Goal: Information Seeking & Learning: Learn about a topic

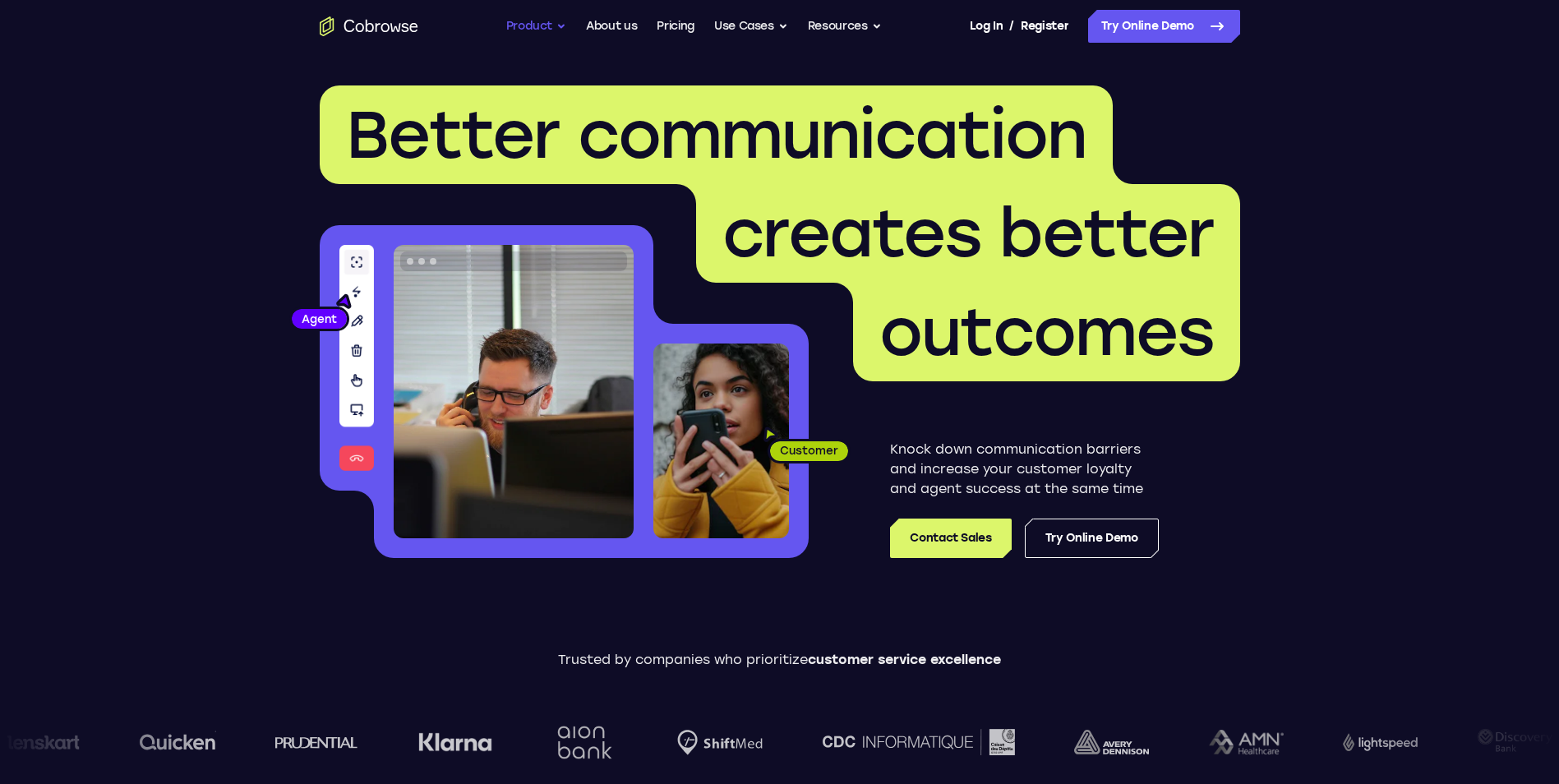
click at [563, 21] on button "Product" at bounding box center [537, 26] width 61 height 33
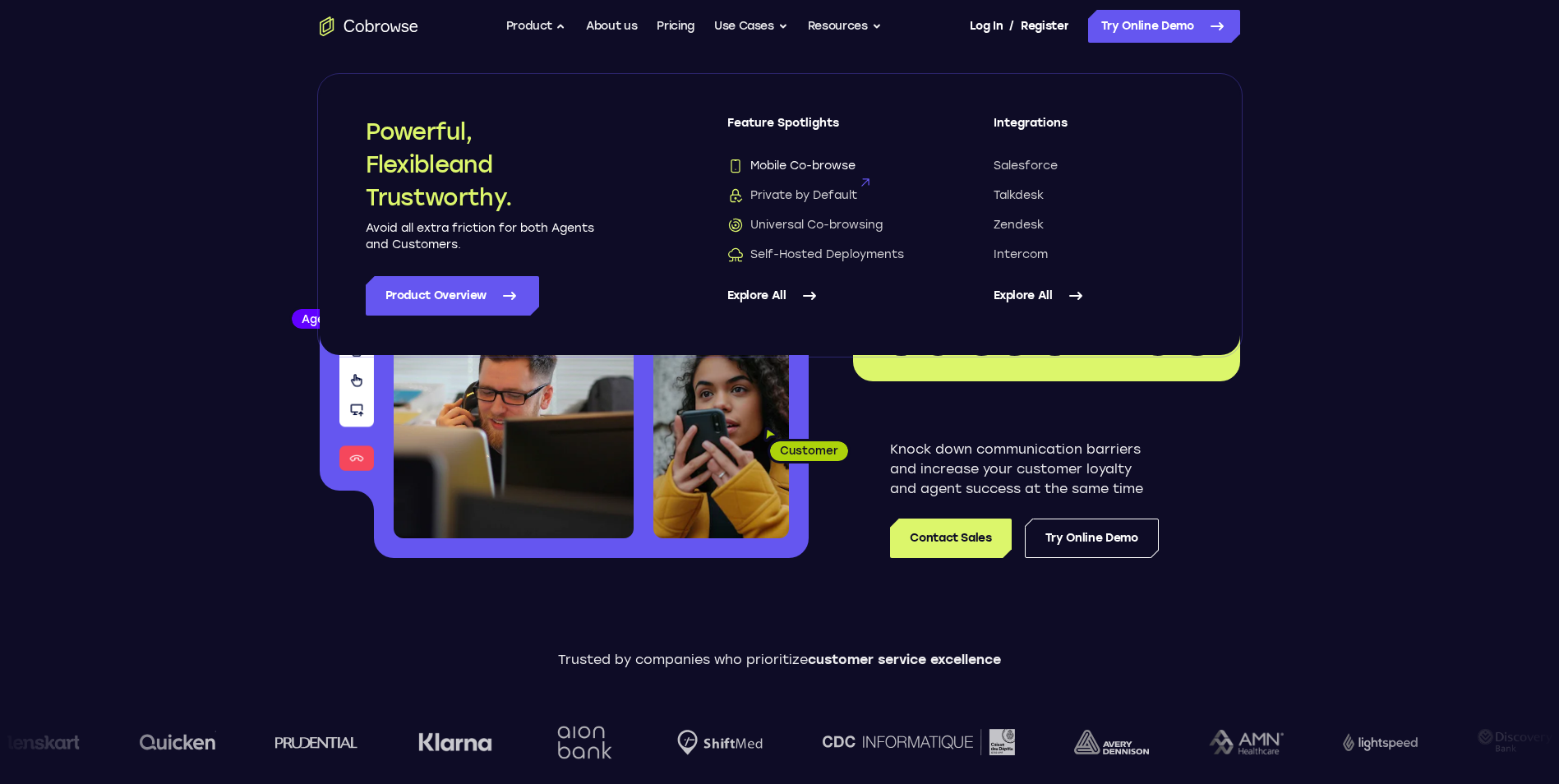
click at [828, 161] on span "Mobile Co-browse" at bounding box center [791, 166] width 128 height 16
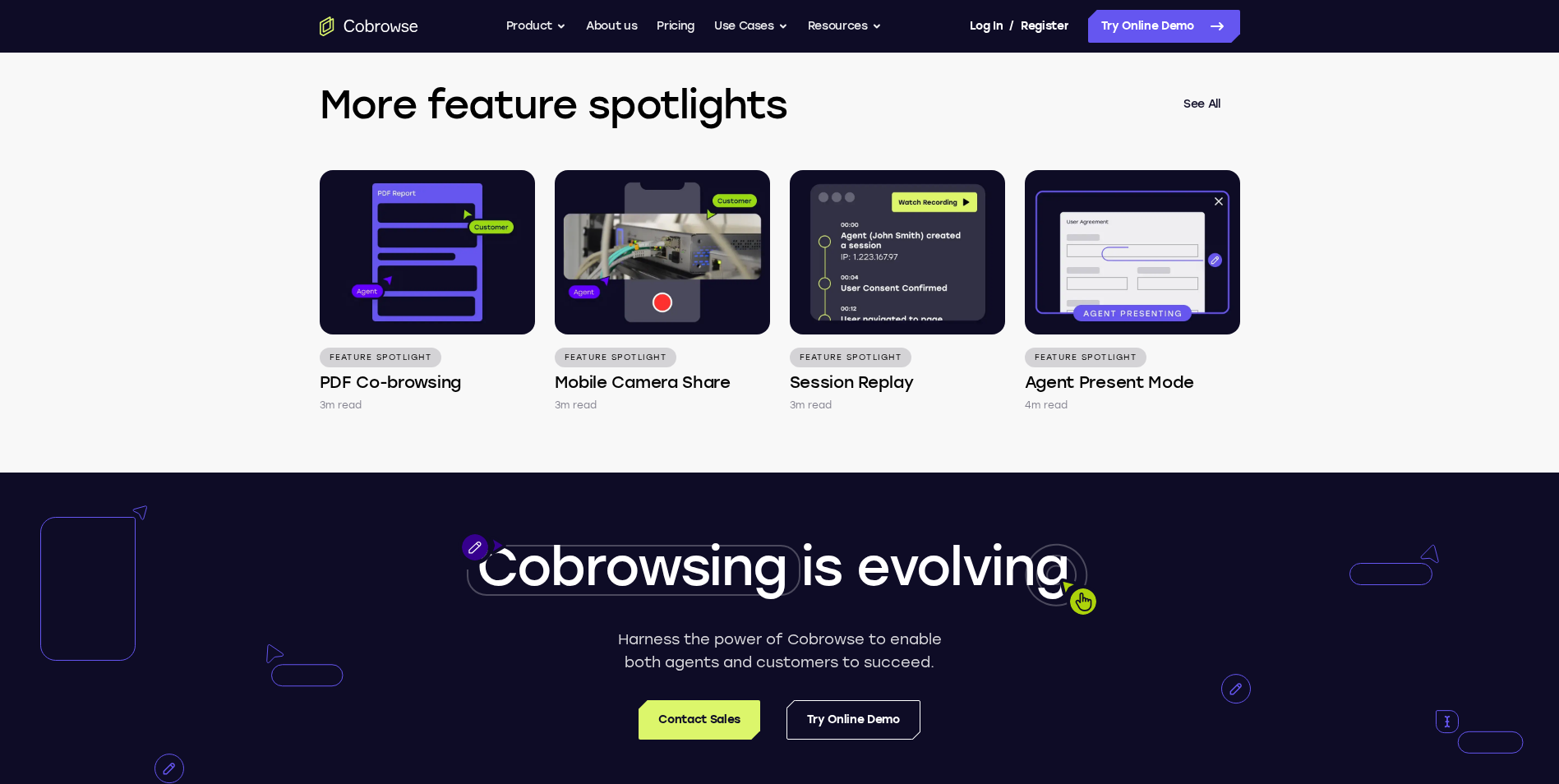
scroll to position [2738, 0]
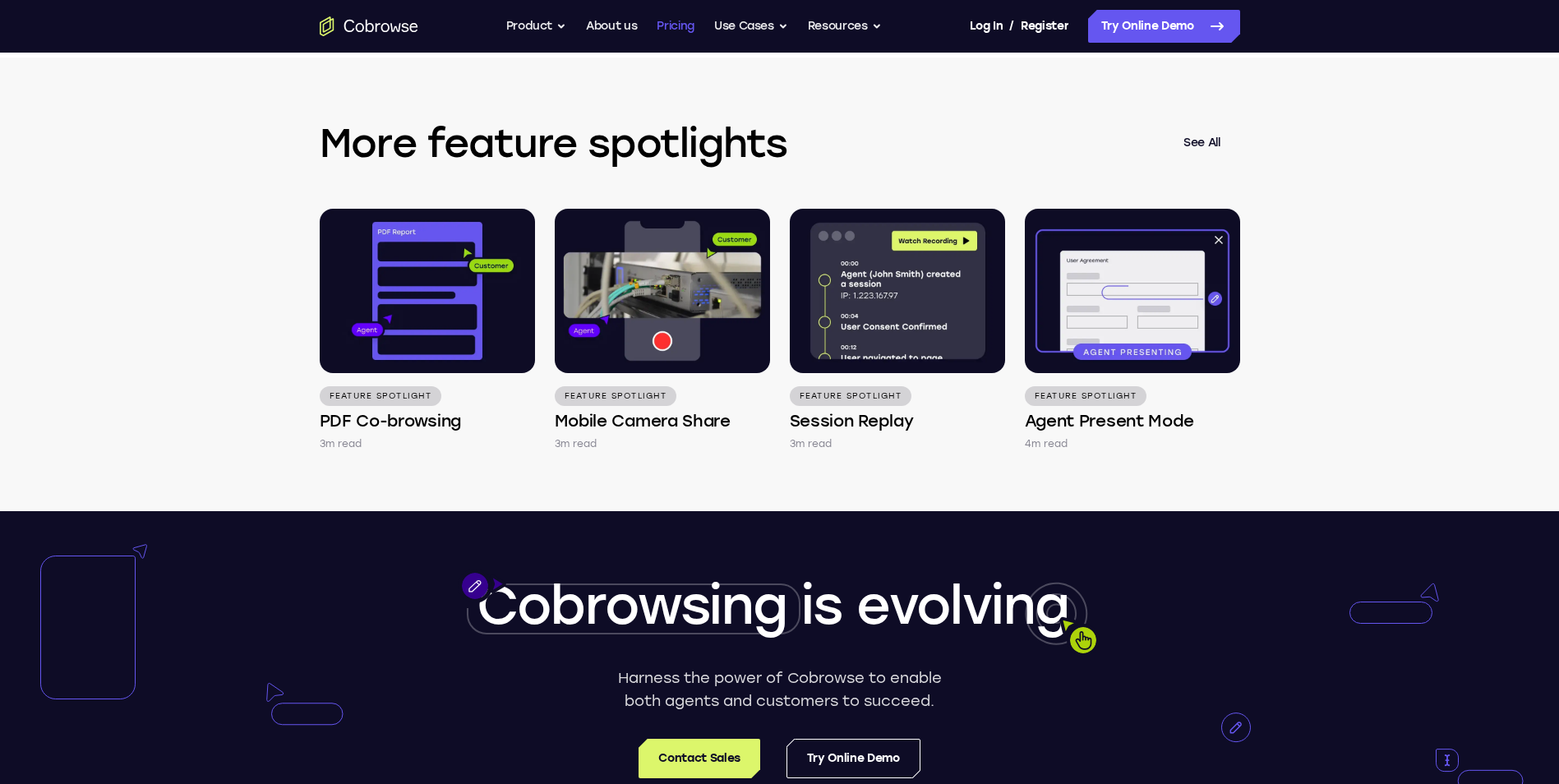
click at [681, 28] on link "Pricing" at bounding box center [675, 26] width 37 height 33
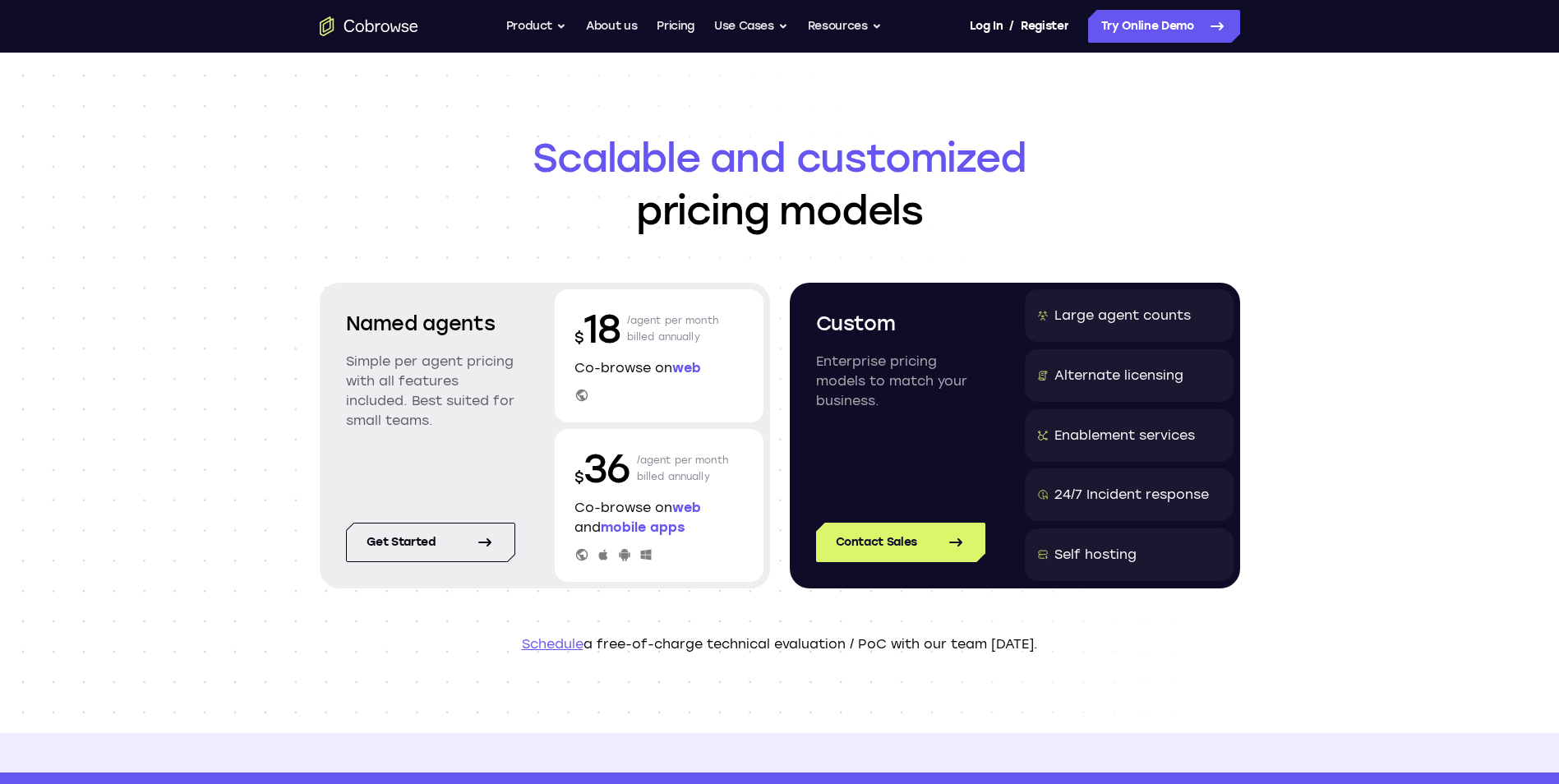
drag, startPoint x: 440, startPoint y: 420, endPoint x: 336, endPoint y: 318, distance: 145.7
click at [336, 318] on div "Named agents Simple per agent pricing with all features included. Best suited f…" at bounding box center [431, 381] width 209 height 186
drag, startPoint x: 336, startPoint y: 318, endPoint x: 410, endPoint y: 354, distance: 82.3
click at [410, 354] on p "Simple per agent pricing with all features included. Best suited for small team…" at bounding box center [430, 391] width 169 height 79
